Goal: Task Accomplishment & Management: Manage account settings

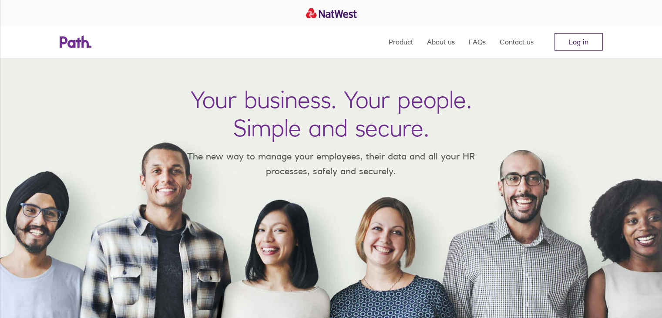
click at [570, 50] on link "Log in" at bounding box center [578, 41] width 48 height 17
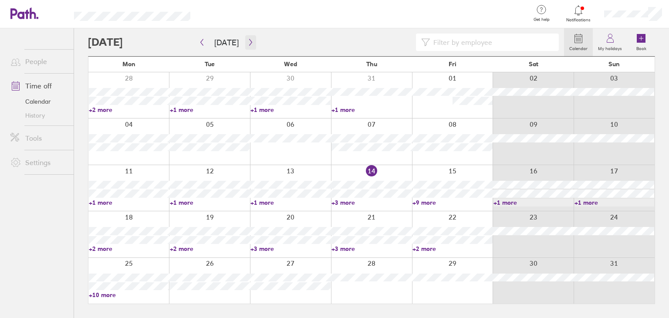
click at [250, 43] on icon "button" at bounding box center [250, 42] width 7 height 7
